Goal: Check status: Check status

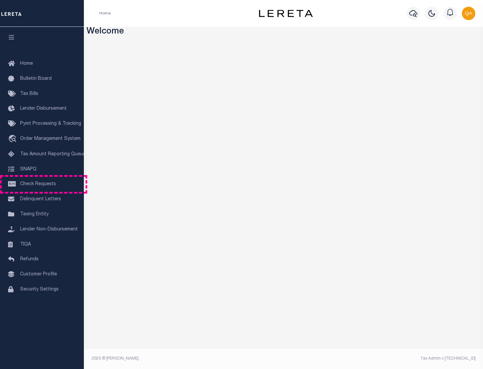
click at [42, 184] on span "Check Requests" at bounding box center [38, 184] width 36 height 5
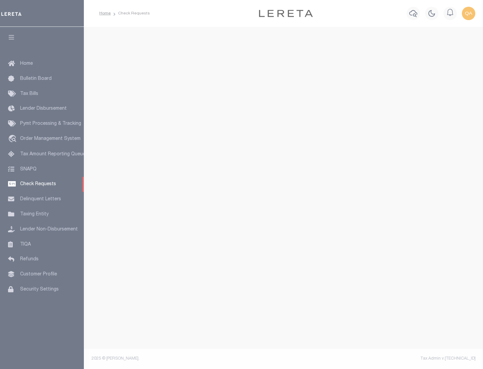
select select "50"
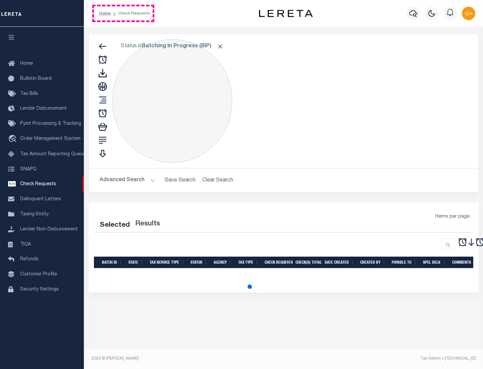
select select "50"
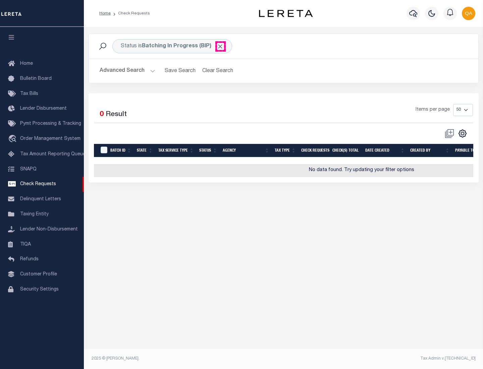
click at [220, 46] on span "Click to Remove" at bounding box center [219, 46] width 7 height 7
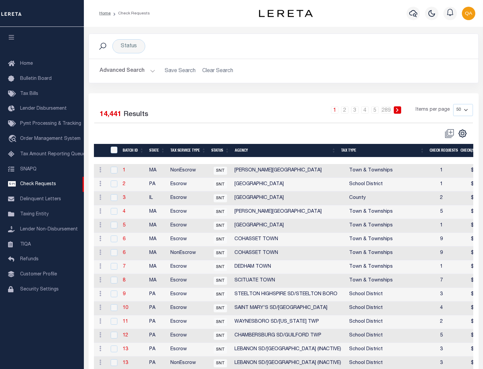
scroll to position [323, 0]
